Goal: Obtain resource: Obtain resource

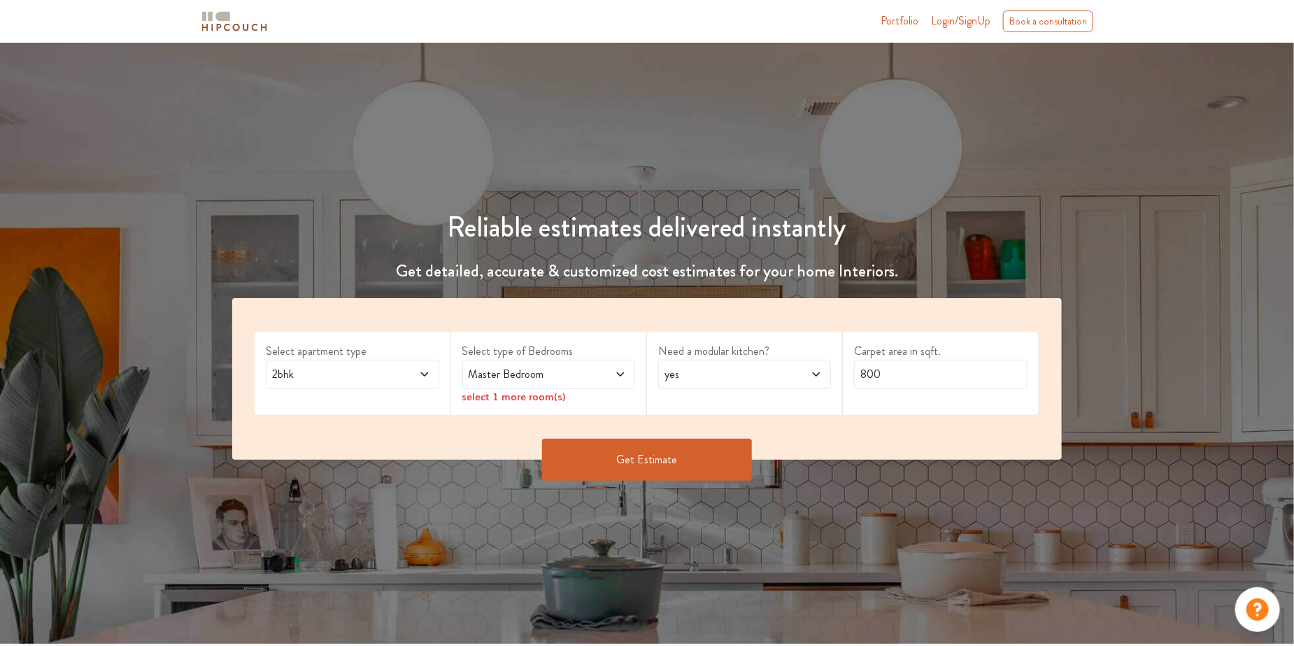
click at [497, 375] on span "Master Bedroom" at bounding box center [526, 374] width 120 height 17
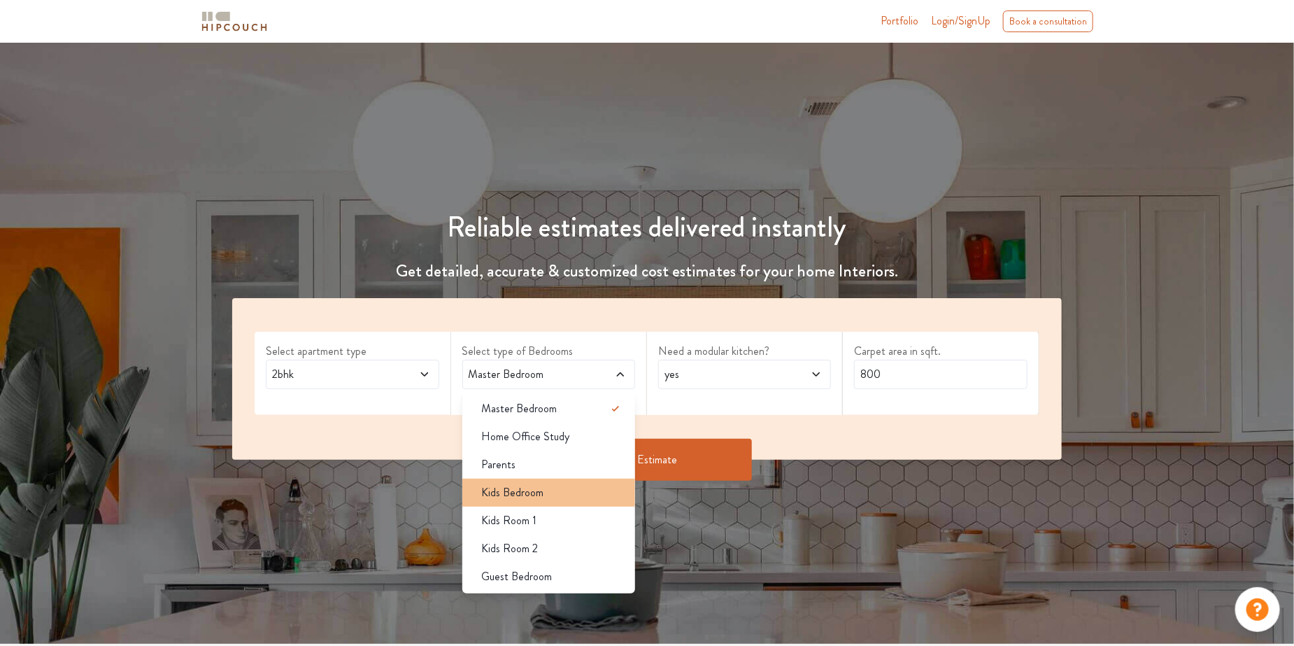
click at [541, 499] on span "Kids Bedroom" at bounding box center [513, 492] width 62 height 17
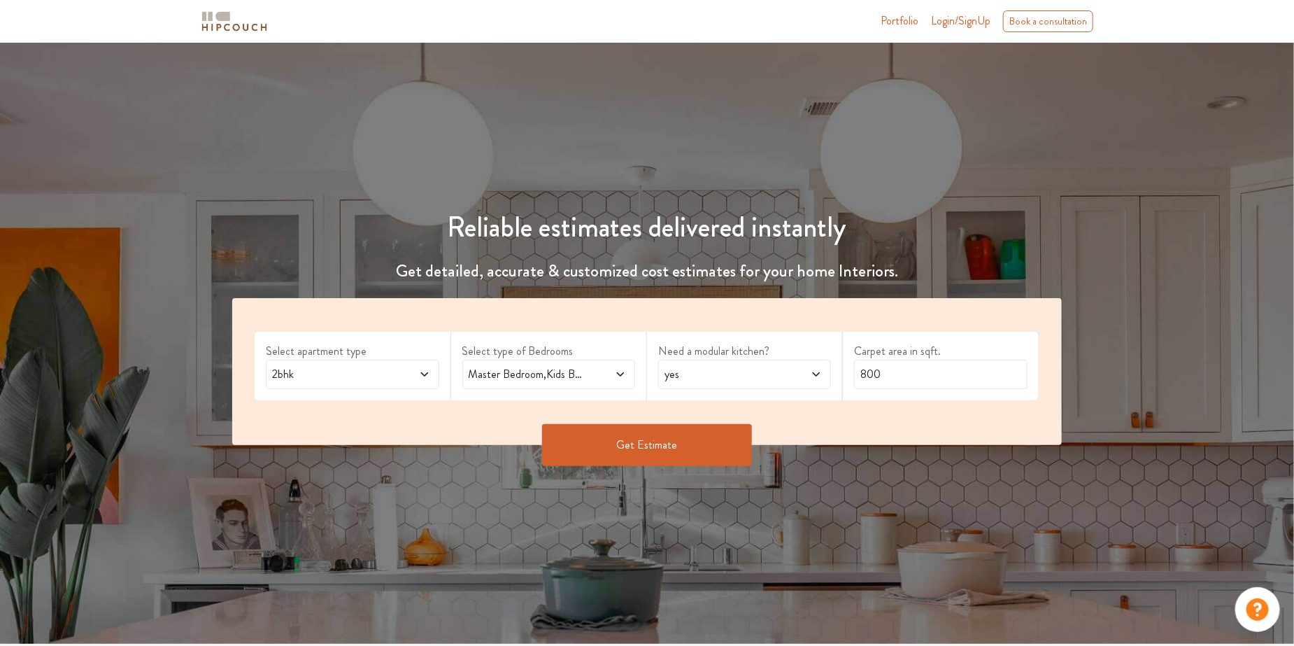
click at [727, 377] on span "yes" at bounding box center [722, 374] width 120 height 17
click at [708, 429] on div "no" at bounding box center [749, 436] width 164 height 17
click at [894, 380] on input "800" at bounding box center [940, 373] width 173 height 29
type input "1150"
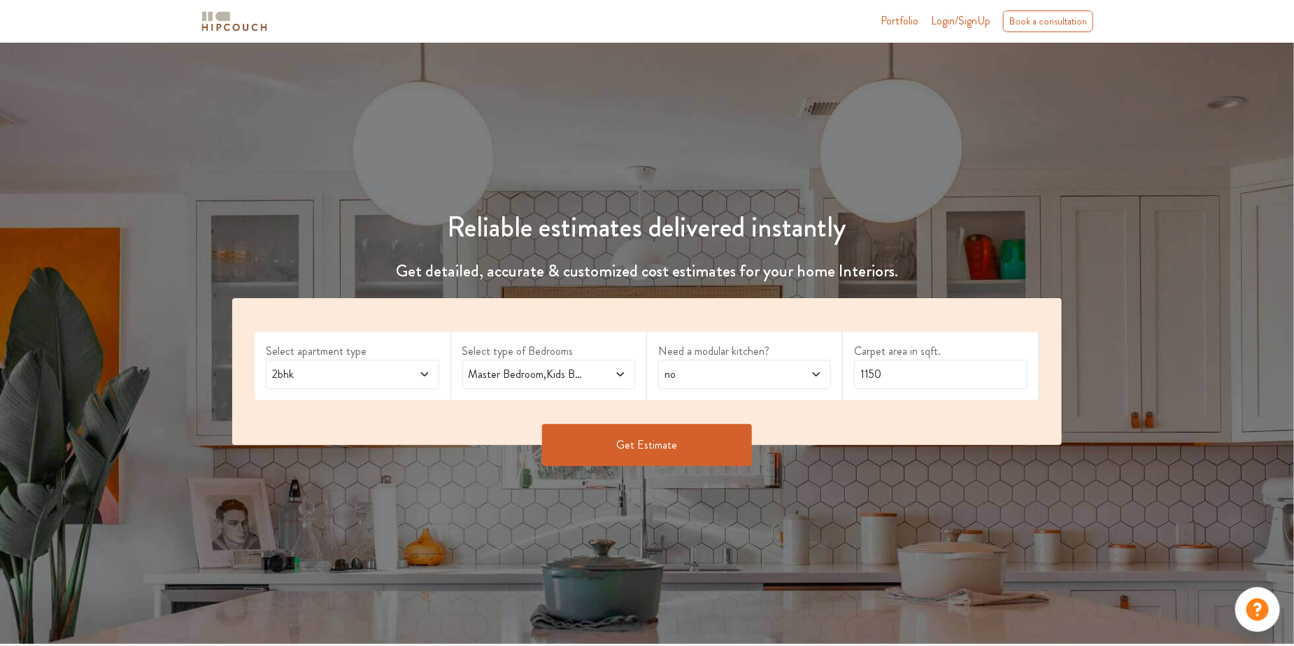
click at [683, 445] on button "Get Estimate" at bounding box center [647, 445] width 210 height 42
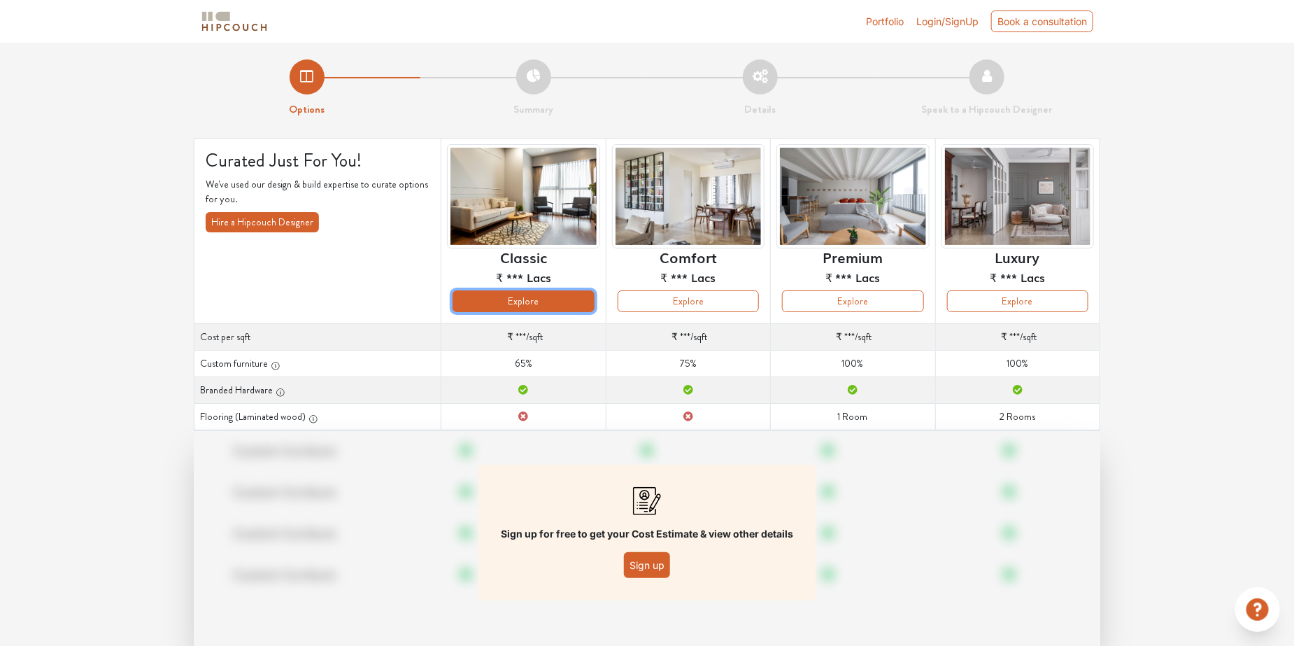
click at [532, 299] on button "Explore" at bounding box center [522, 301] width 141 height 22
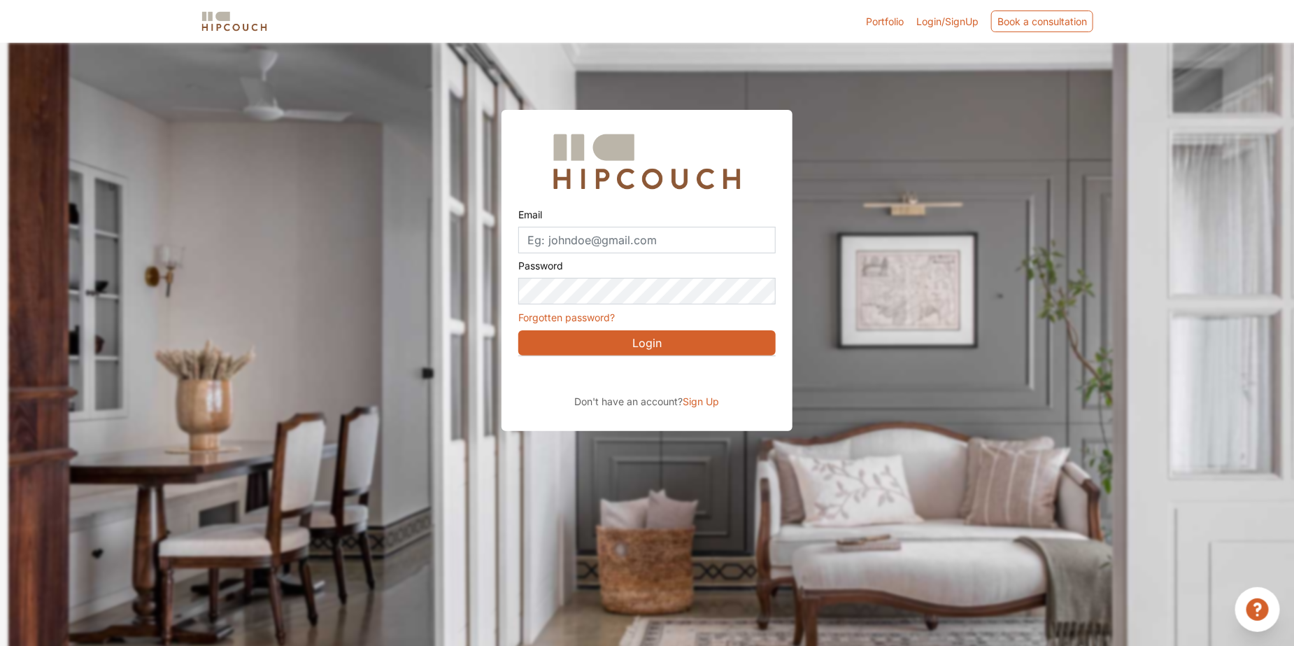
click at [670, 334] on button "Login" at bounding box center [646, 342] width 257 height 25
click at [576, 236] on input "Email" at bounding box center [646, 240] width 257 height 27
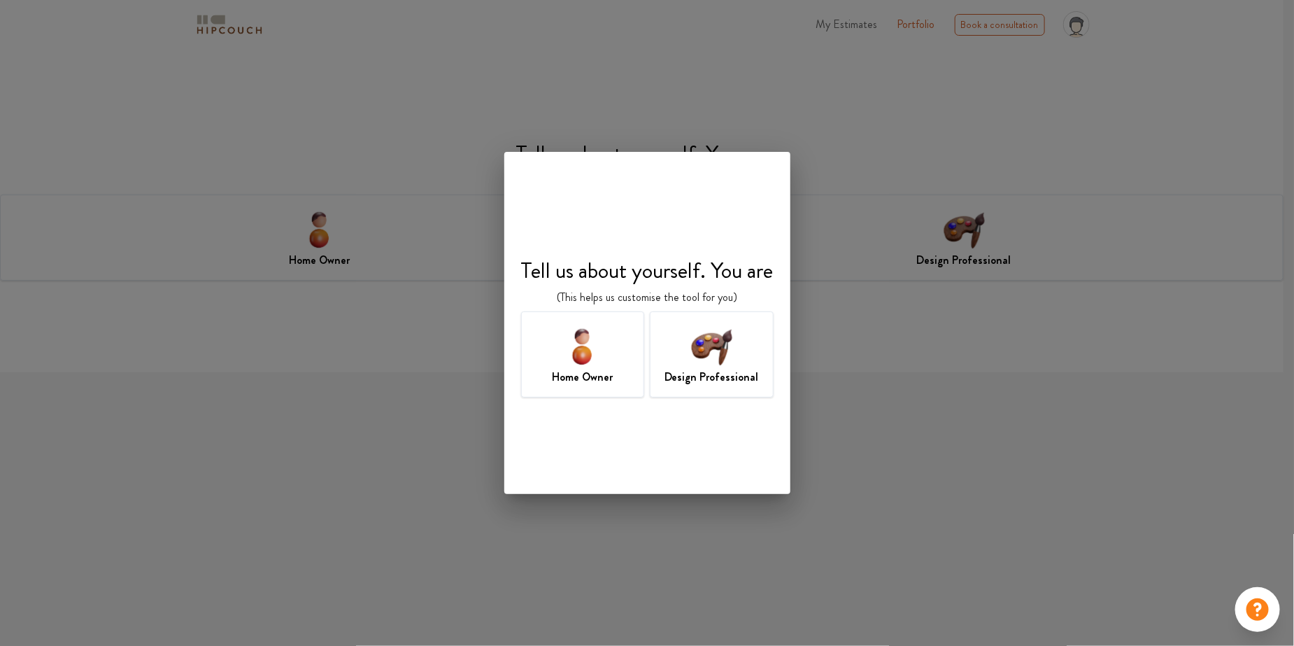
click at [685, 367] on div "Design Professional" at bounding box center [712, 354] width 124 height 86
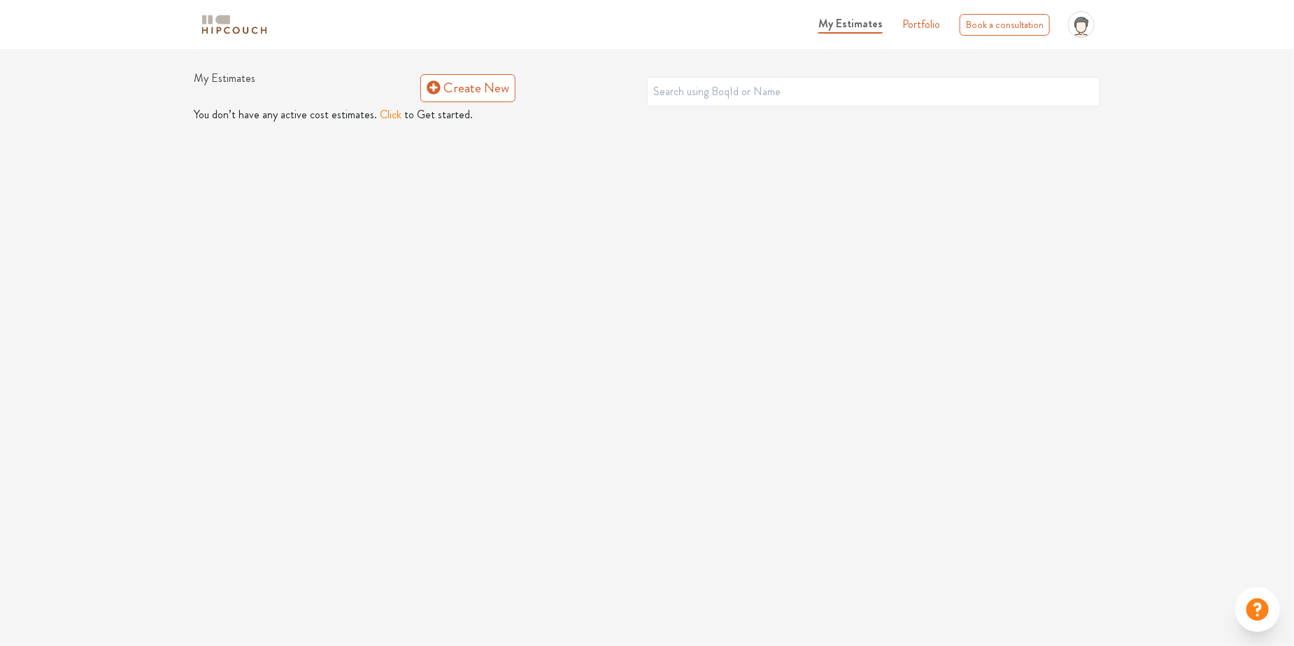
click at [380, 117] on button "Click" at bounding box center [391, 114] width 22 height 17
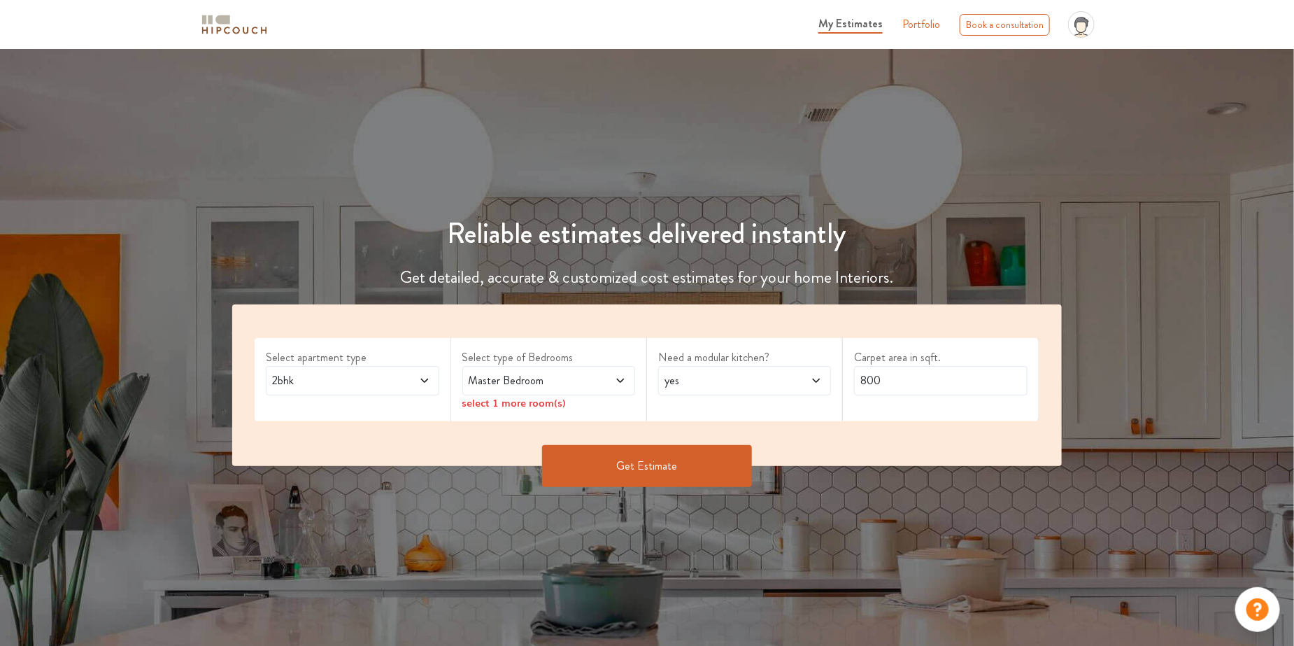
click at [572, 382] on span "Master Bedroom" at bounding box center [526, 380] width 120 height 17
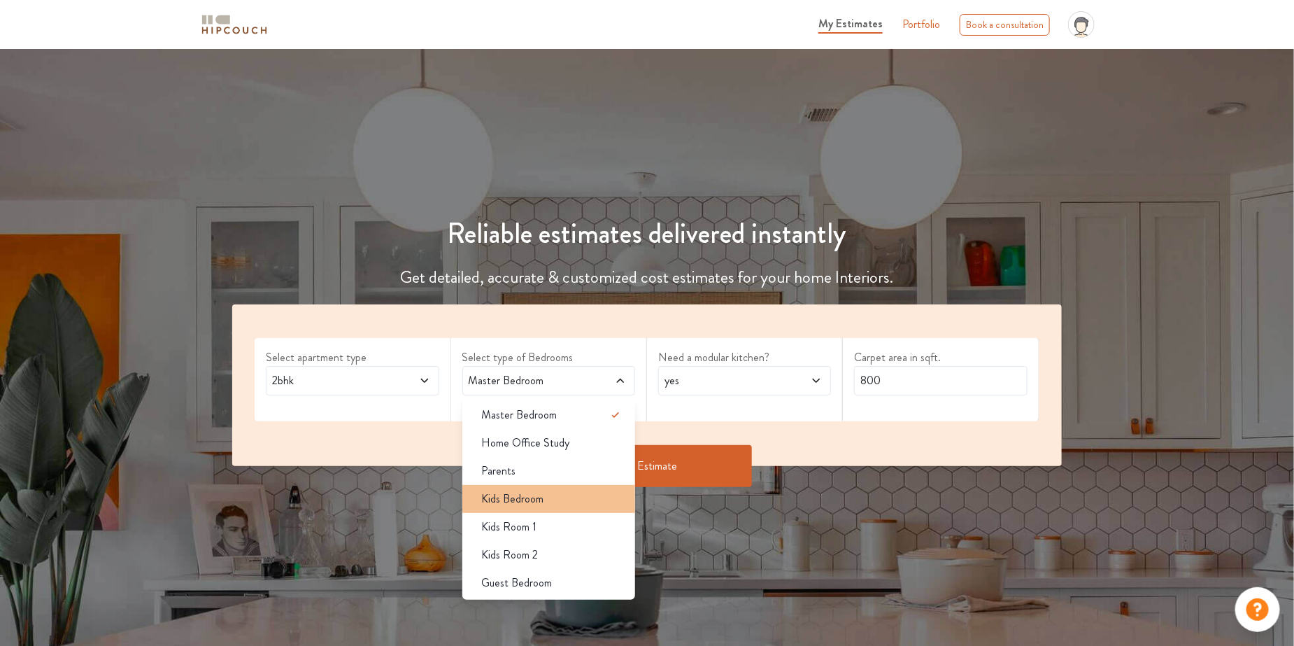
click at [546, 502] on div "Kids Bedroom" at bounding box center [553, 498] width 164 height 17
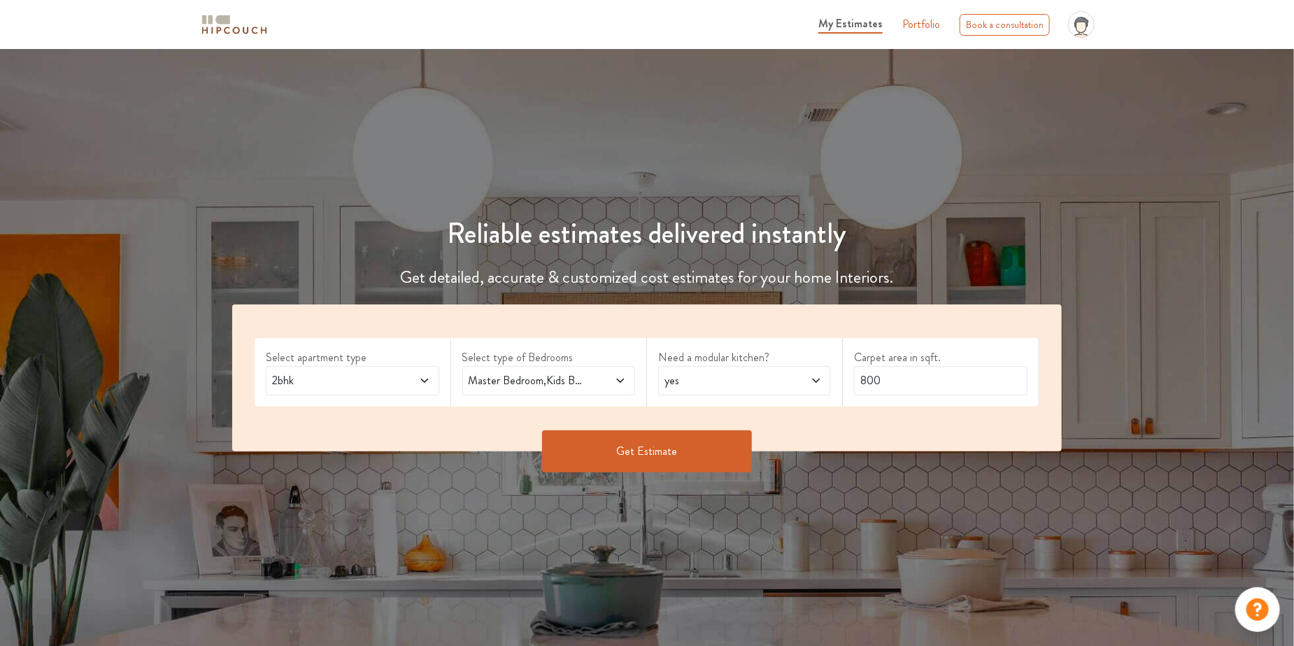
click at [818, 382] on icon at bounding box center [816, 380] width 11 height 11
click at [792, 444] on div "no" at bounding box center [749, 442] width 164 height 17
click at [922, 386] on input "800" at bounding box center [940, 380] width 173 height 29
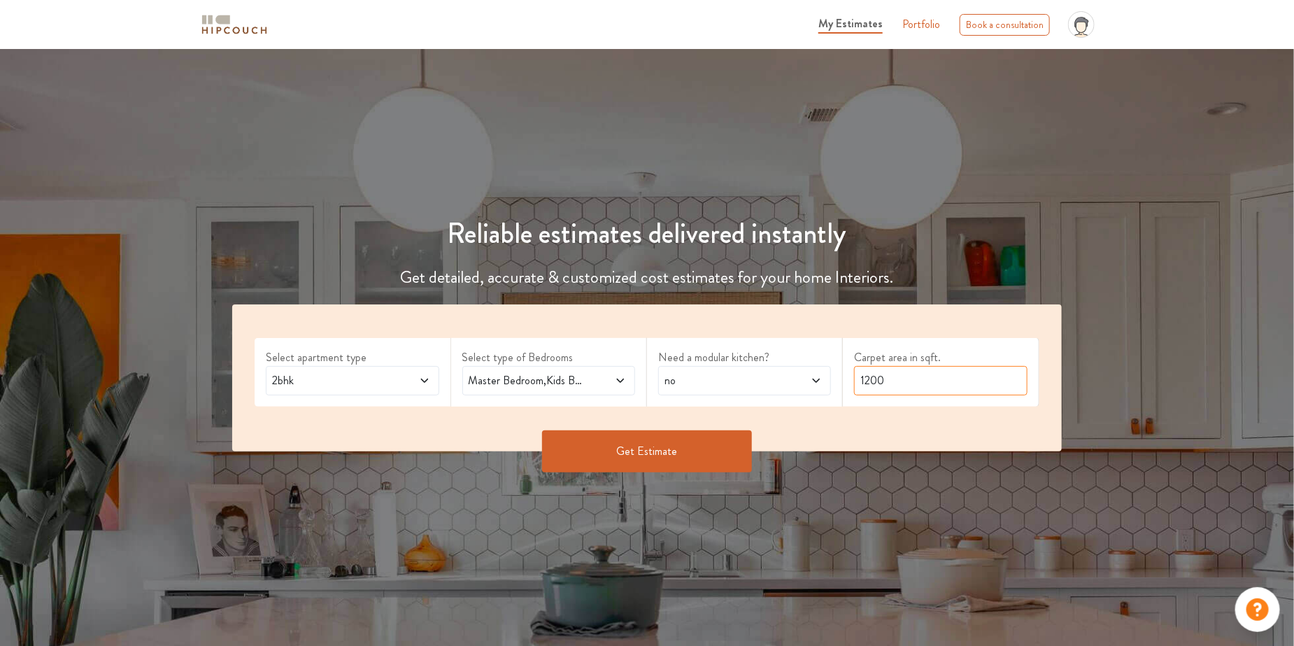
type input "1200"
click at [634, 442] on button "Get Estimate" at bounding box center [647, 451] width 210 height 42
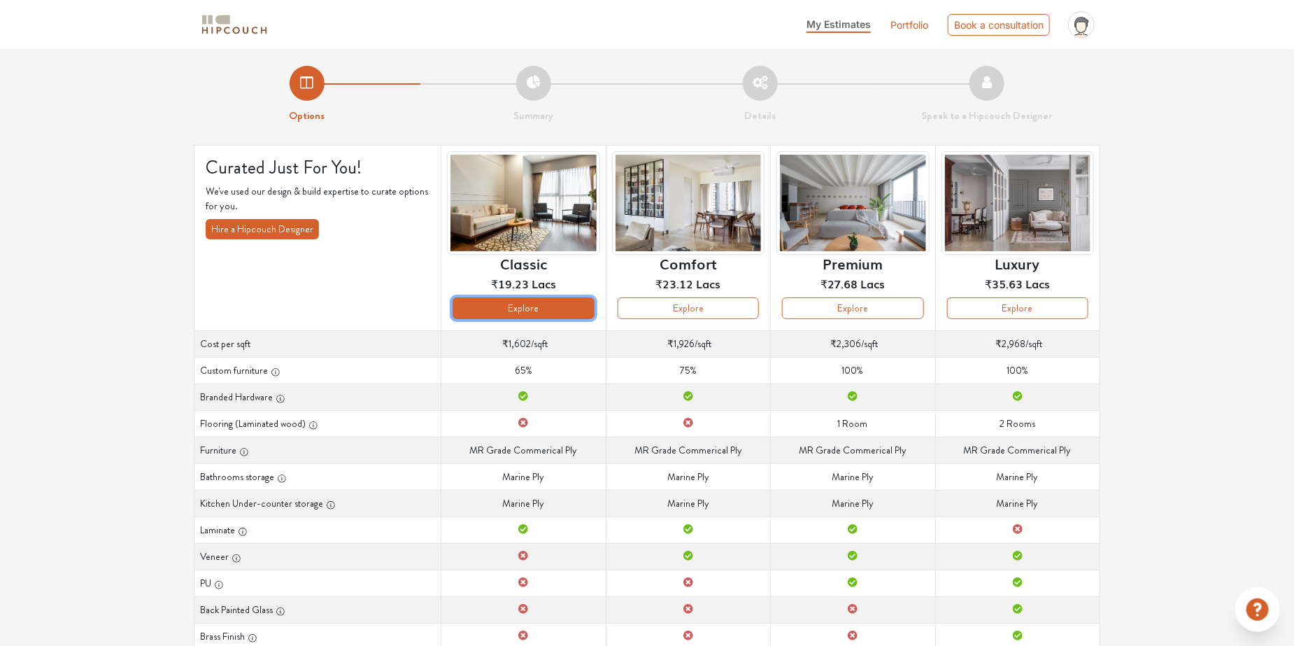
click at [514, 312] on button "Explore" at bounding box center [522, 308] width 141 height 22
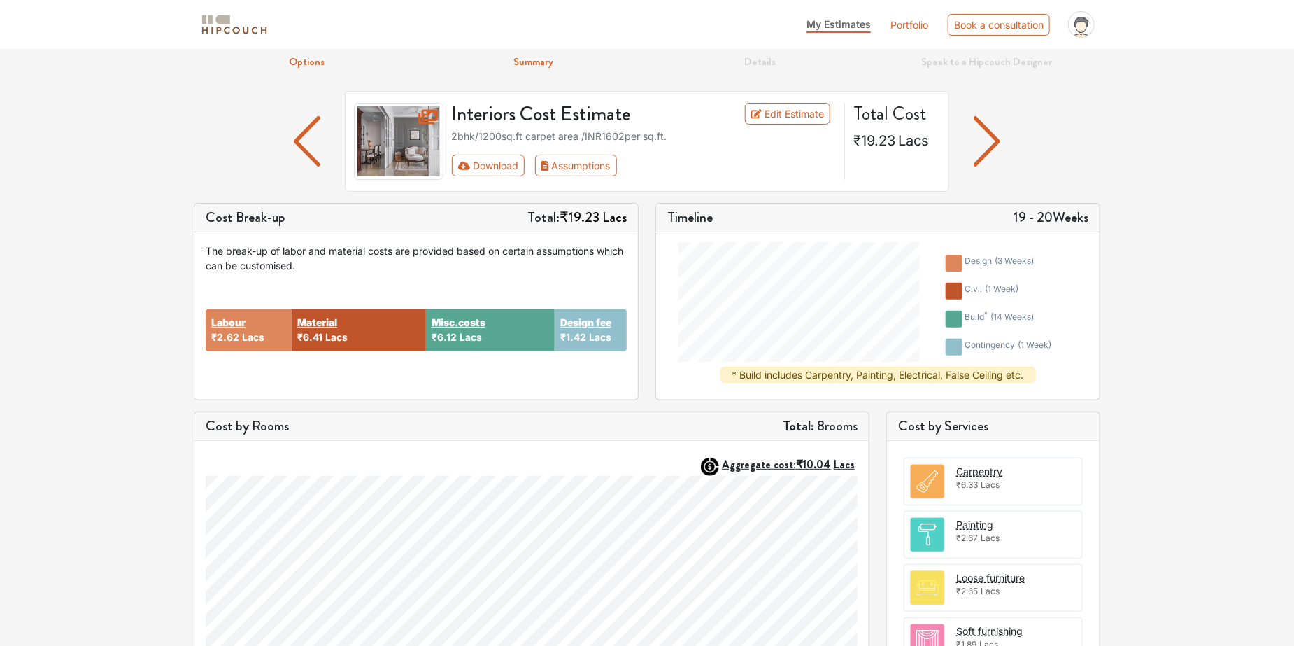
scroll to position [41, 0]
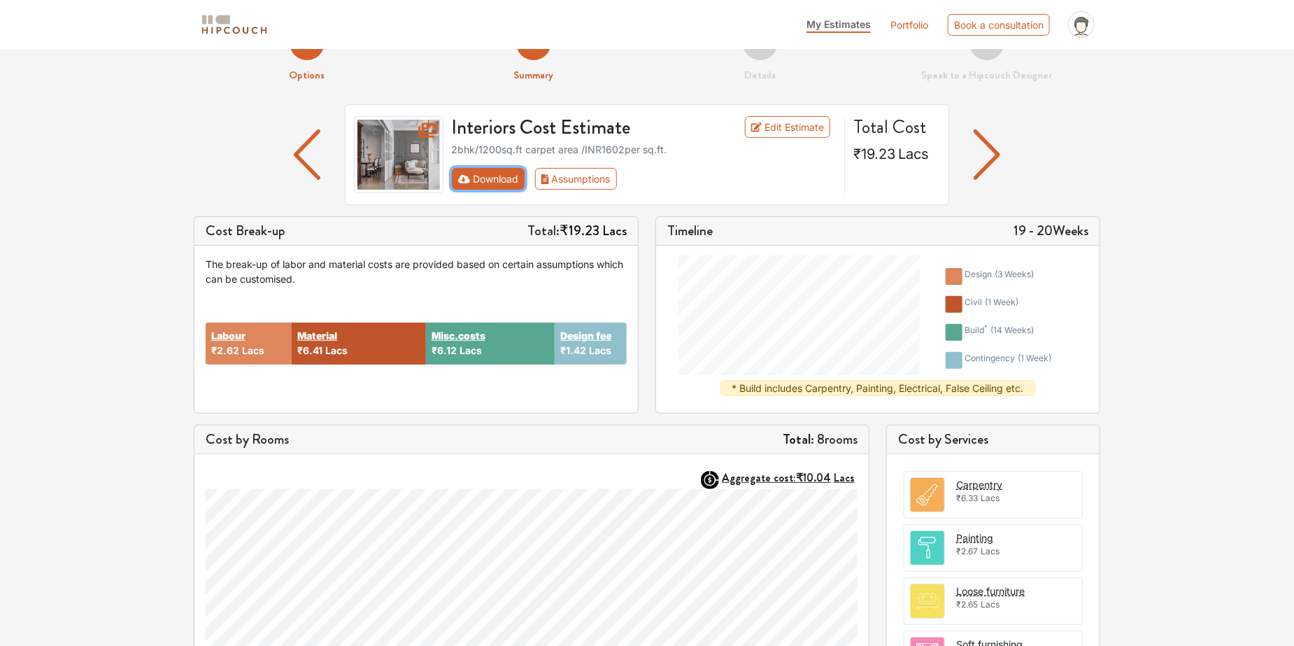
click at [497, 179] on button "Download" at bounding box center [488, 179] width 73 height 22
click at [484, 180] on button "Download" at bounding box center [488, 179] width 73 height 22
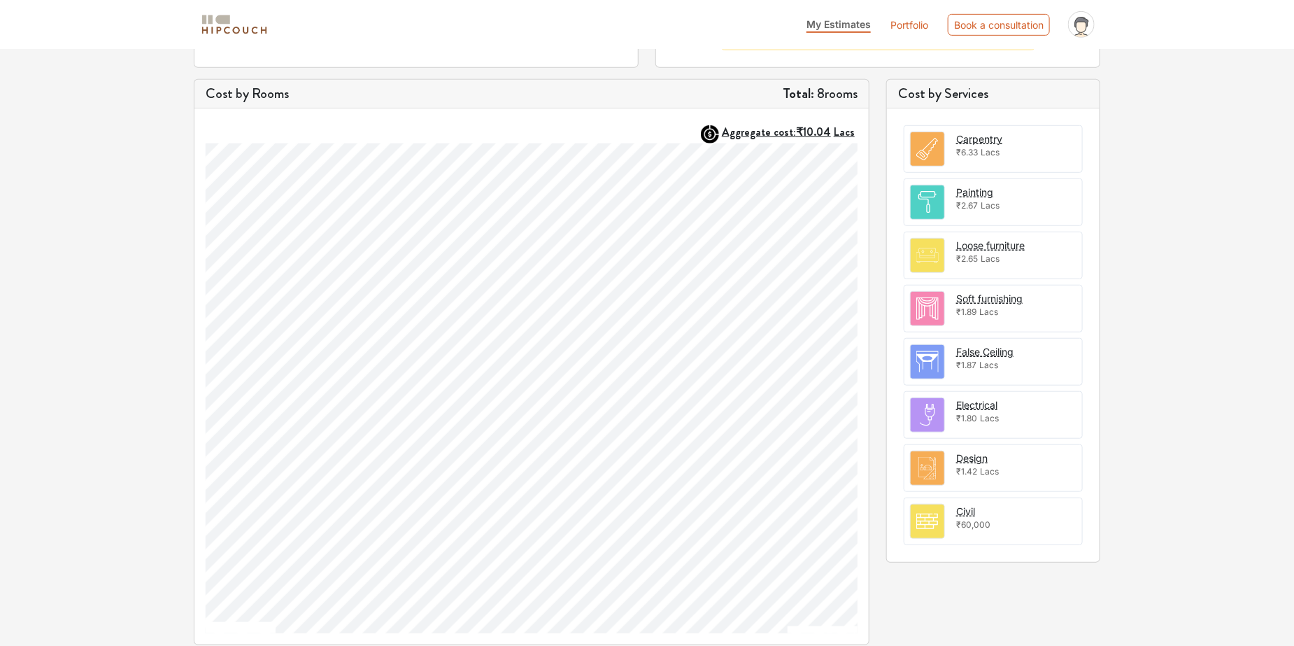
scroll to position [0, 0]
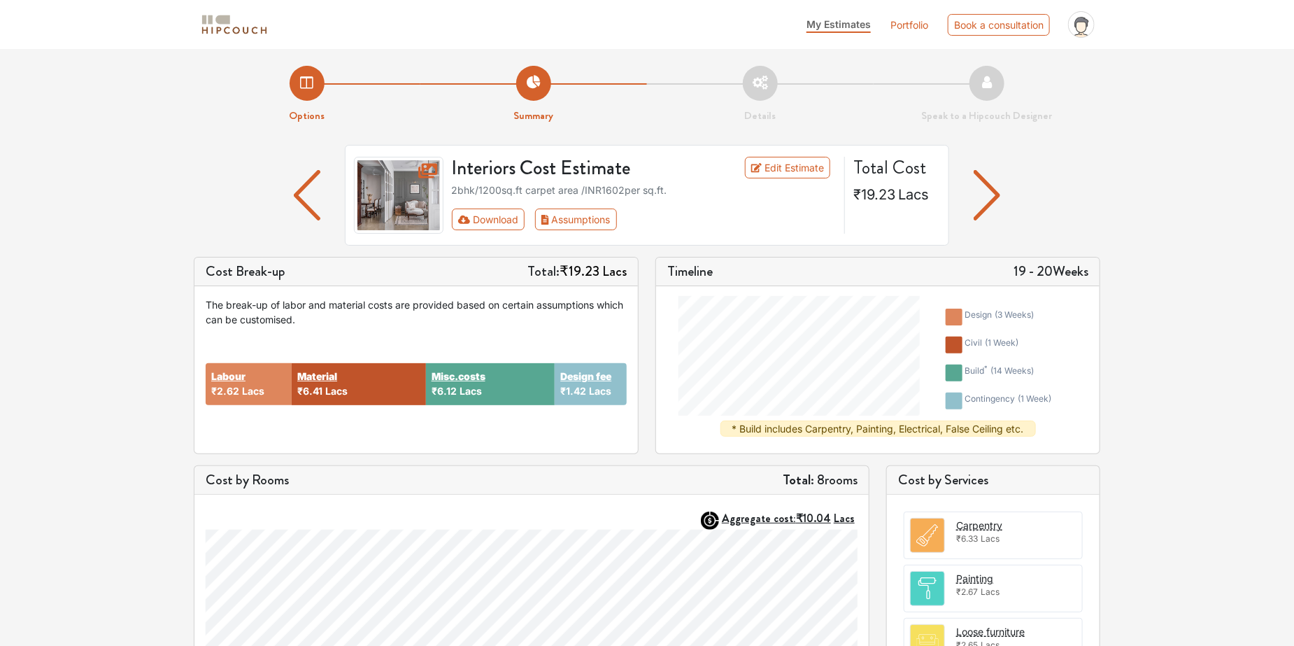
click at [988, 199] on img "button" at bounding box center [987, 195] width 27 height 50
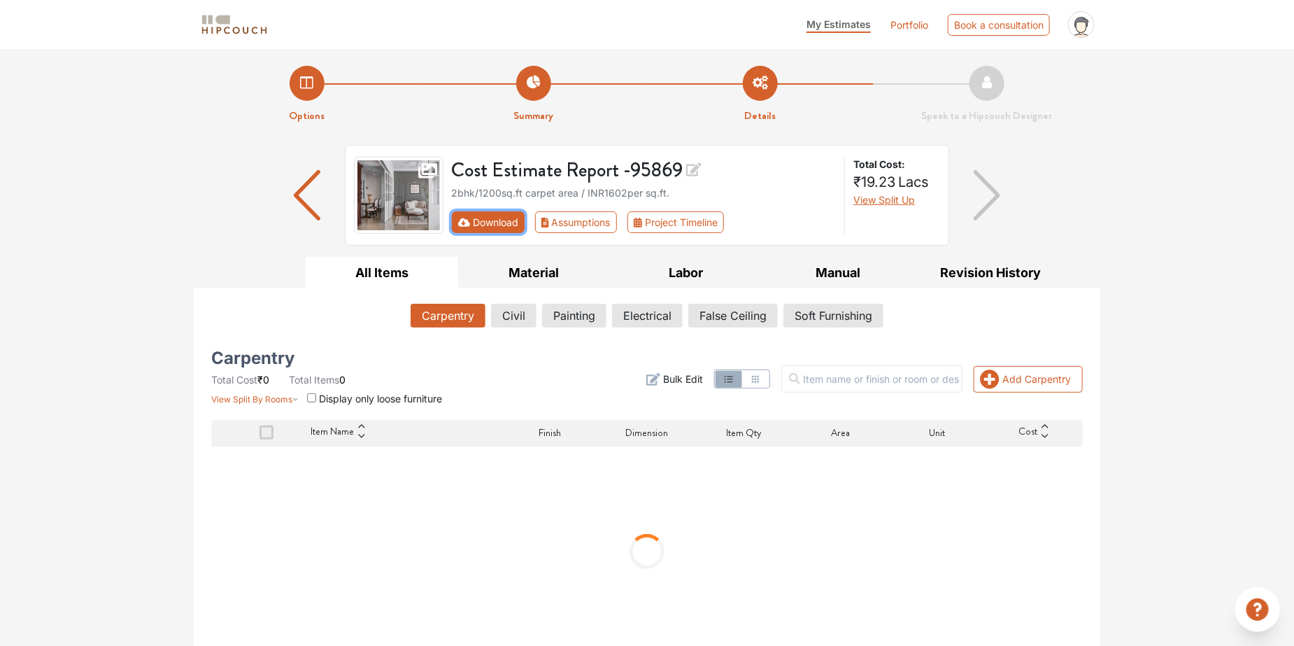
click at [481, 220] on button "Download" at bounding box center [488, 222] width 73 height 22
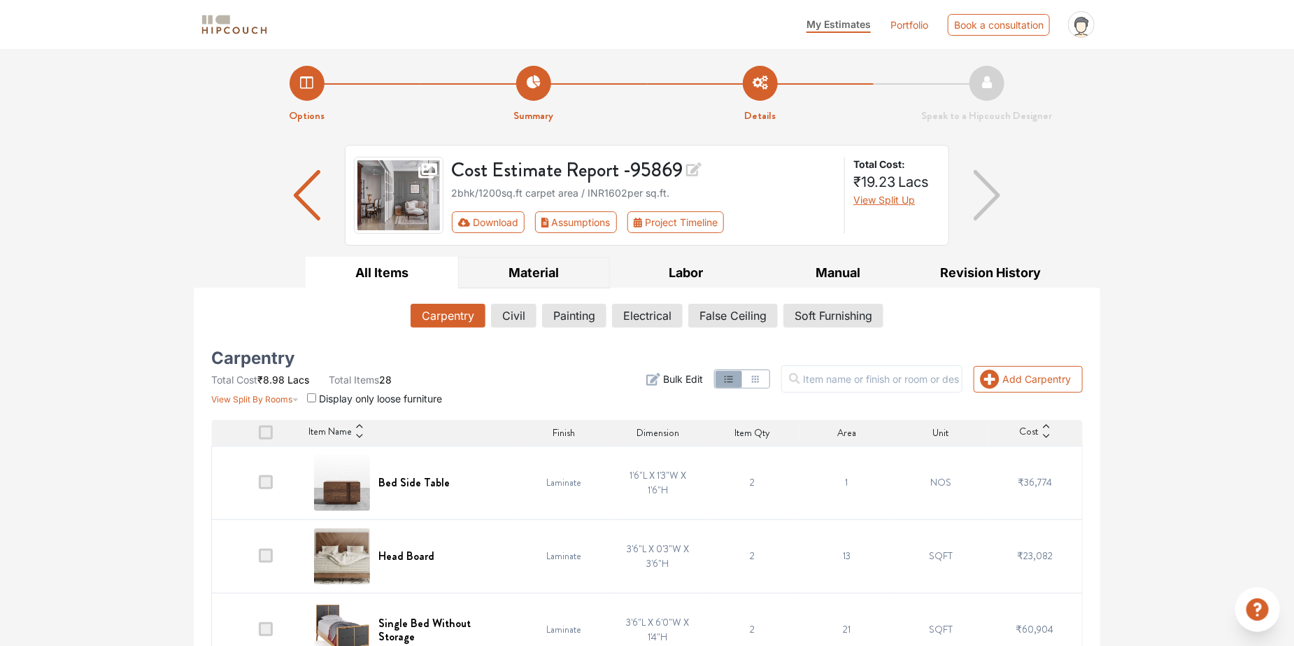
click at [540, 283] on button "Material" at bounding box center [534, 272] width 152 height 31
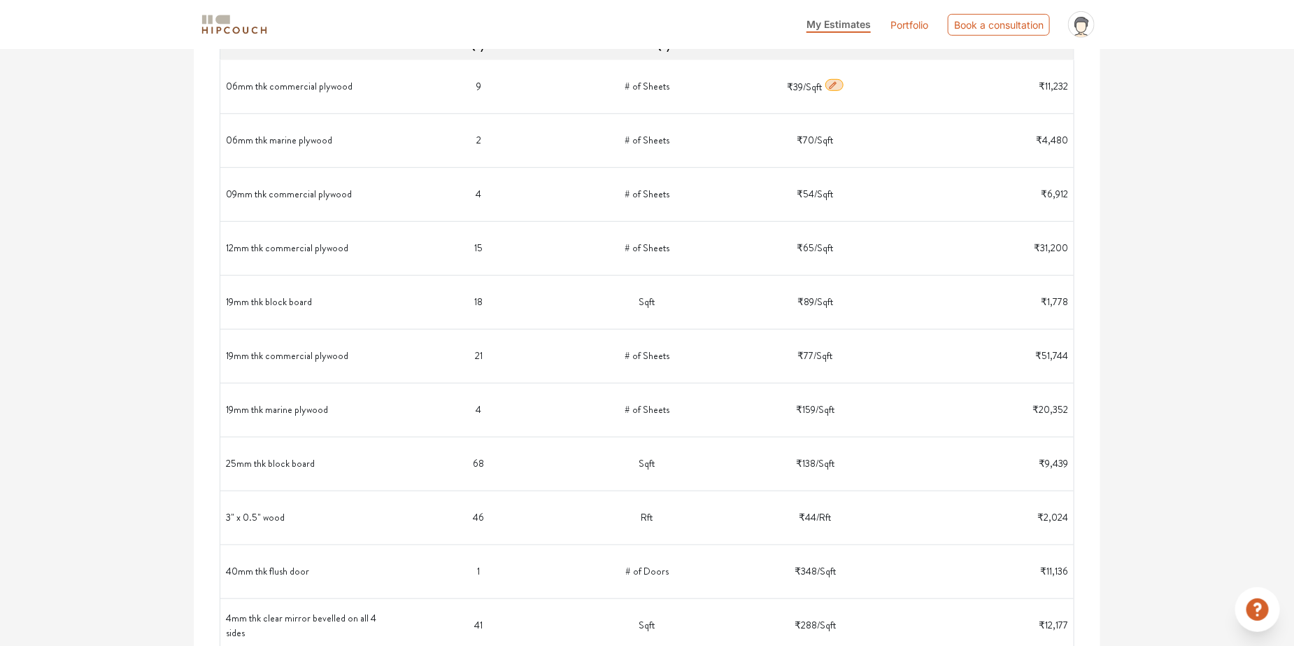
scroll to position [210, 0]
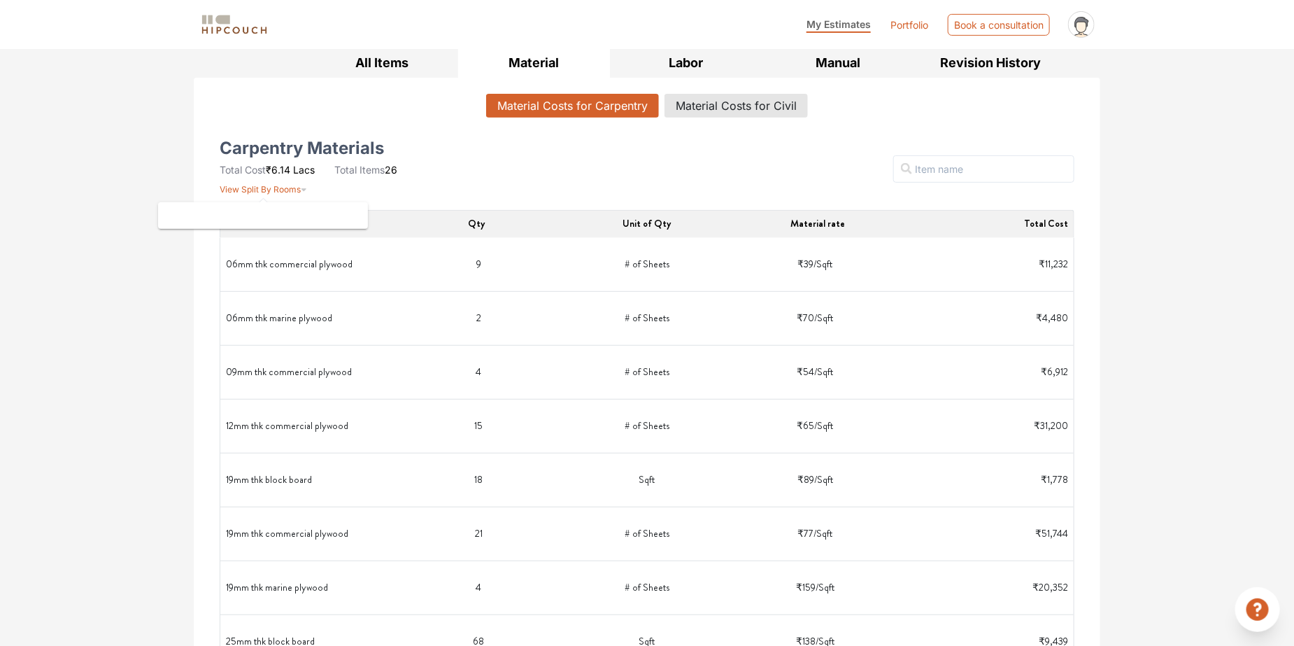
click at [249, 191] on span "View Split By Rooms" at bounding box center [260, 189] width 81 height 10
